Goal: Navigation & Orientation: Find specific page/section

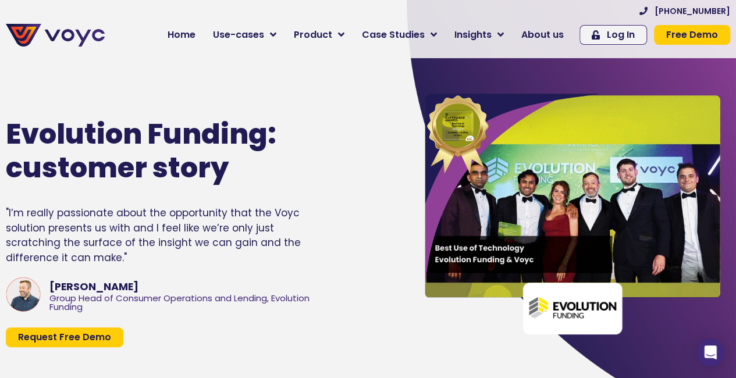
click at [437, 38] on icon at bounding box center [433, 35] width 6 height 10
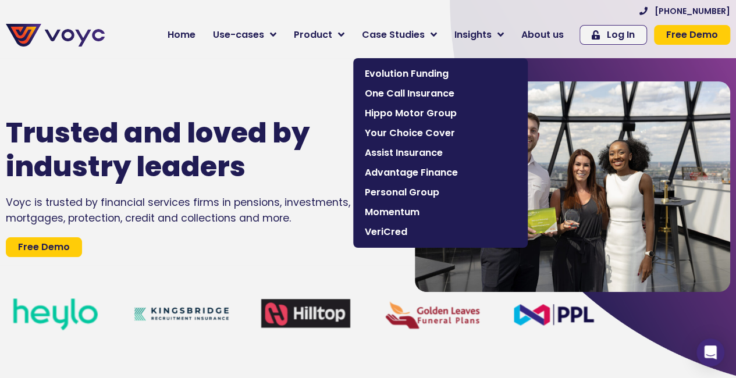
click at [437, 35] on icon at bounding box center [433, 35] width 6 height 10
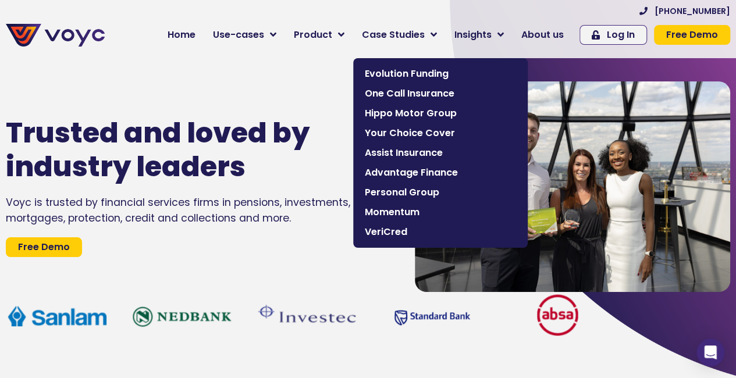
click at [403, 70] on span "Evolution Funding" at bounding box center [440, 74] width 151 height 14
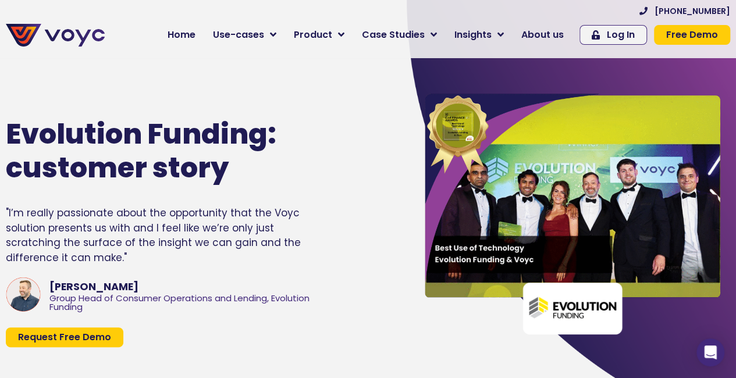
click at [184, 33] on span "Home" at bounding box center [182, 35] width 28 height 14
